Goal: Task Accomplishment & Management: Use online tool/utility

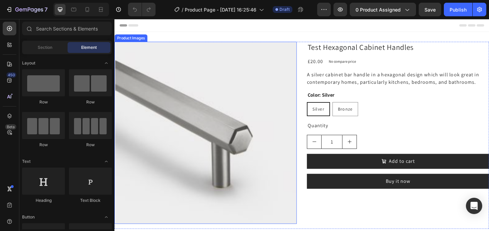
scroll to position [57, 0]
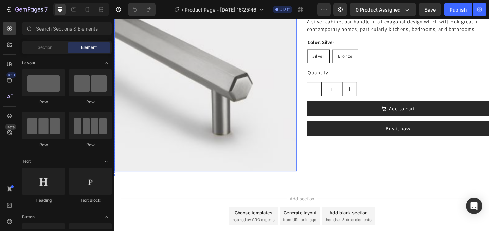
click at [197, 156] on img at bounding box center [213, 85] width 198 height 198
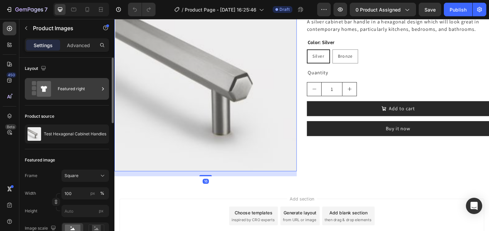
click at [68, 91] on div "Featured right" at bounding box center [78, 89] width 41 height 16
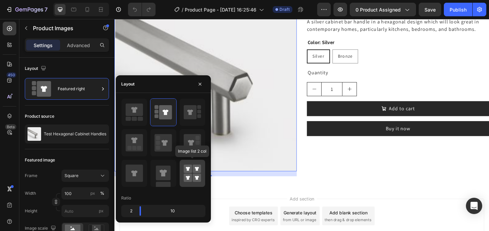
click at [194, 175] on rect at bounding box center [197, 178] width 8 height 8
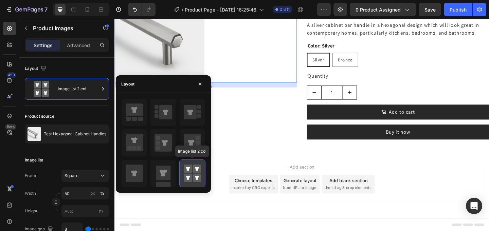
scroll to position [54, 0]
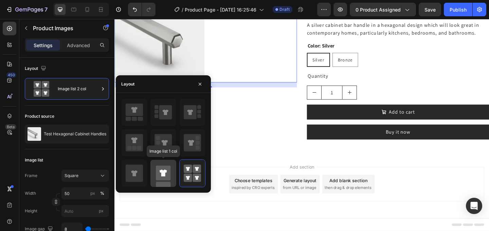
click at [168, 182] on rect at bounding box center [163, 189] width 15 height 15
type input "100"
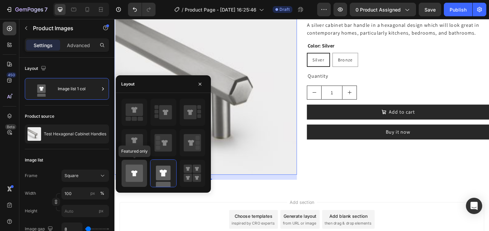
click at [141, 170] on icon at bounding box center [134, 173] width 17 height 17
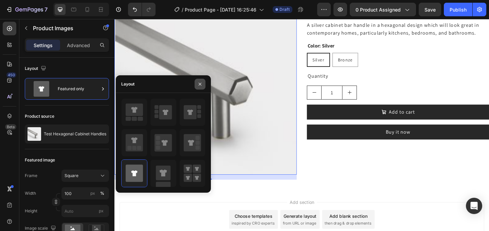
click at [200, 86] on icon "button" at bounding box center [199, 84] width 5 height 5
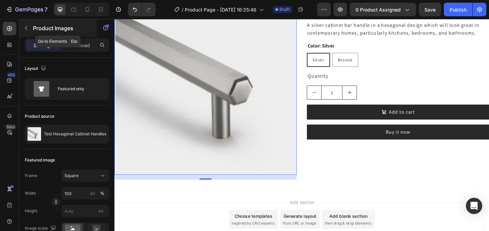
click at [23, 28] on button "button" at bounding box center [26, 28] width 11 height 11
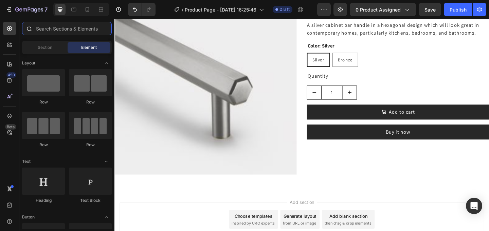
click at [45, 31] on input "text" at bounding box center [67, 29] width 90 height 14
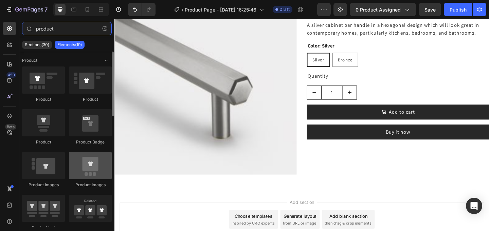
type input "product"
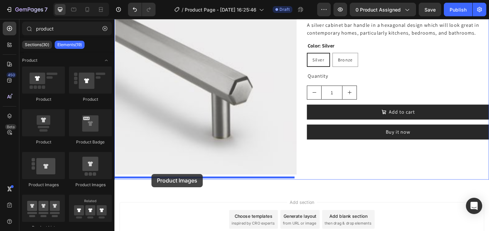
drag, startPoint x: 200, startPoint y: 182, endPoint x: 155, endPoint y: 188, distance: 45.8
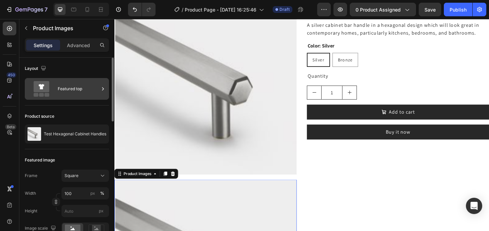
click at [64, 90] on div "Featured top" at bounding box center [78, 89] width 41 height 16
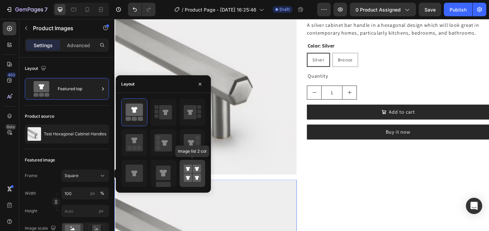
click at [192, 176] on rect at bounding box center [188, 178] width 8 height 8
type input "50"
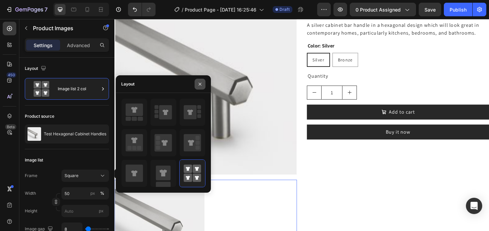
click at [199, 82] on icon "button" at bounding box center [199, 84] width 5 height 5
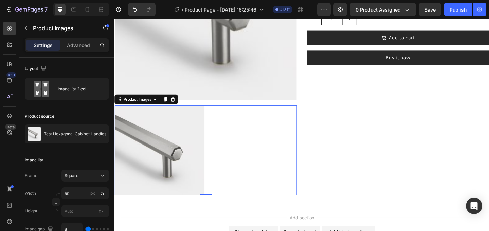
scroll to position [47, 0]
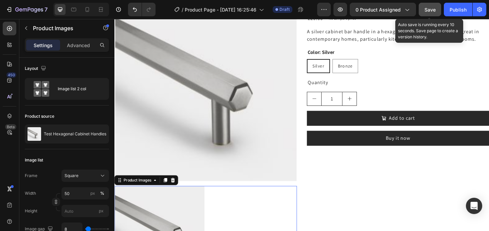
click at [433, 12] on span "Save" at bounding box center [430, 10] width 11 height 6
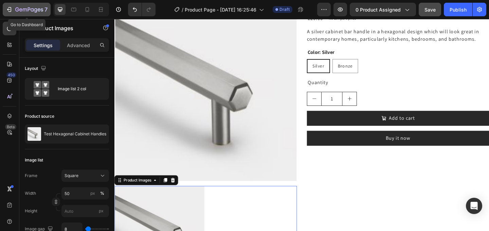
click at [22, 11] on icon "button" at bounding box center [29, 10] width 28 height 6
